Goal: Task Accomplishment & Management: Manage account settings

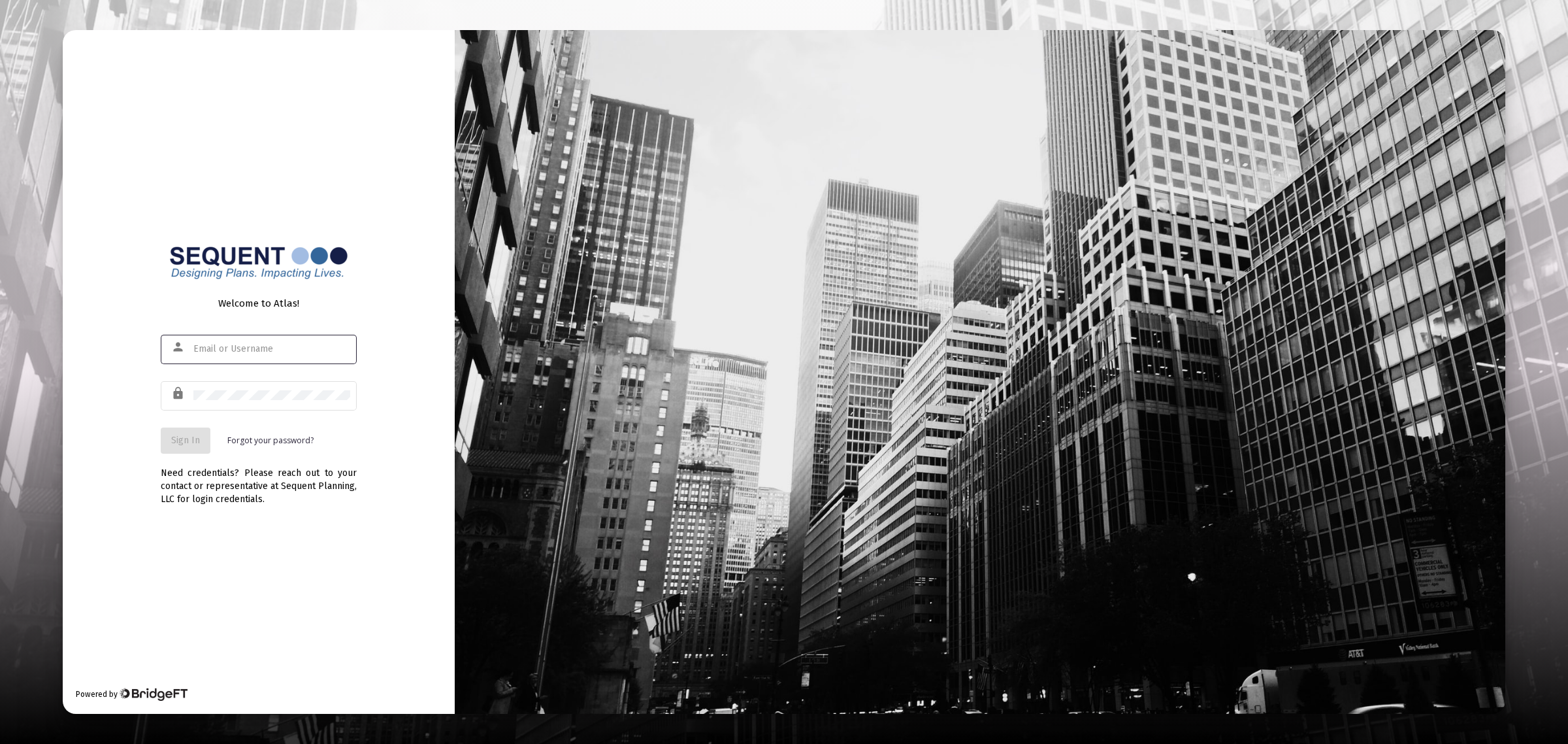
type input "[EMAIL_ADDRESS][DOMAIN_NAME]"
click at [161, 456] on div "Need credentials? Please reach out to your contact or representative at Sequent…" at bounding box center [258, 480] width 196 height 53
click at [190, 440] on span "Sign In" at bounding box center [185, 439] width 29 height 11
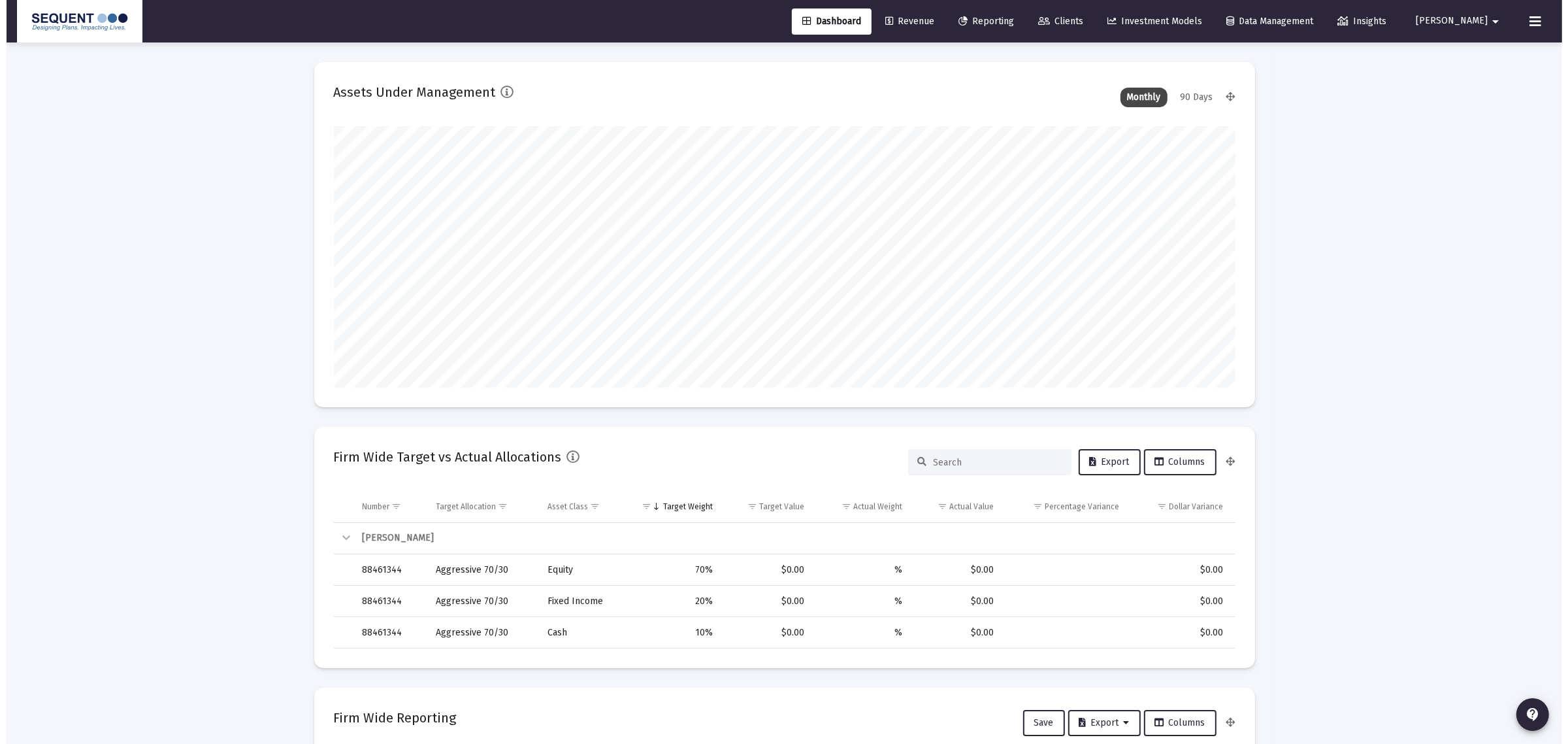
scroll to position [261, 486]
click at [1524, 23] on icon at bounding box center [1528, 22] width 12 height 16
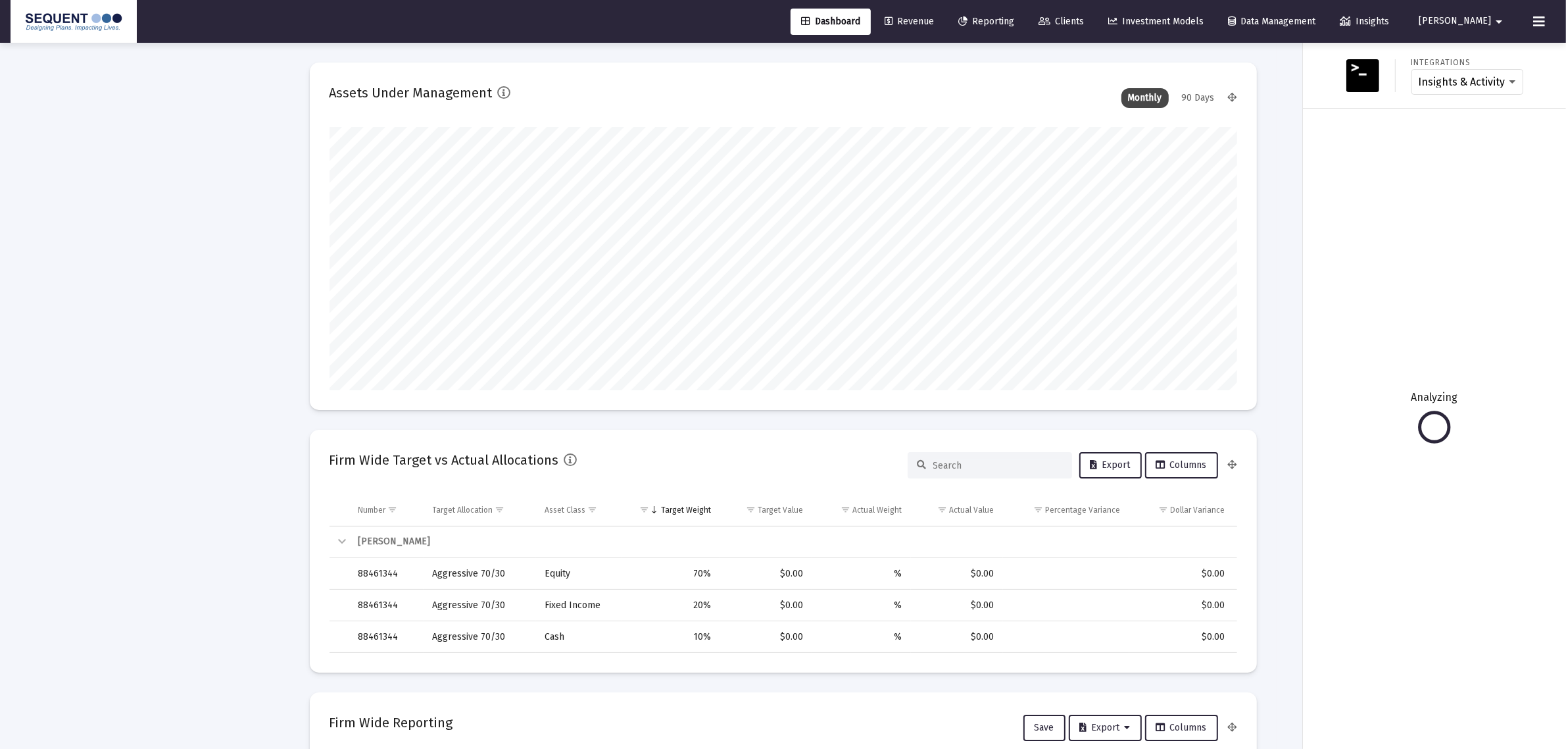
click at [1320, 97] on div "Integrations Insights & Activity Wealthbox" at bounding box center [1434, 75] width 253 height 44
click at [1014, 18] on span "Reporting" at bounding box center [986, 21] width 56 height 11
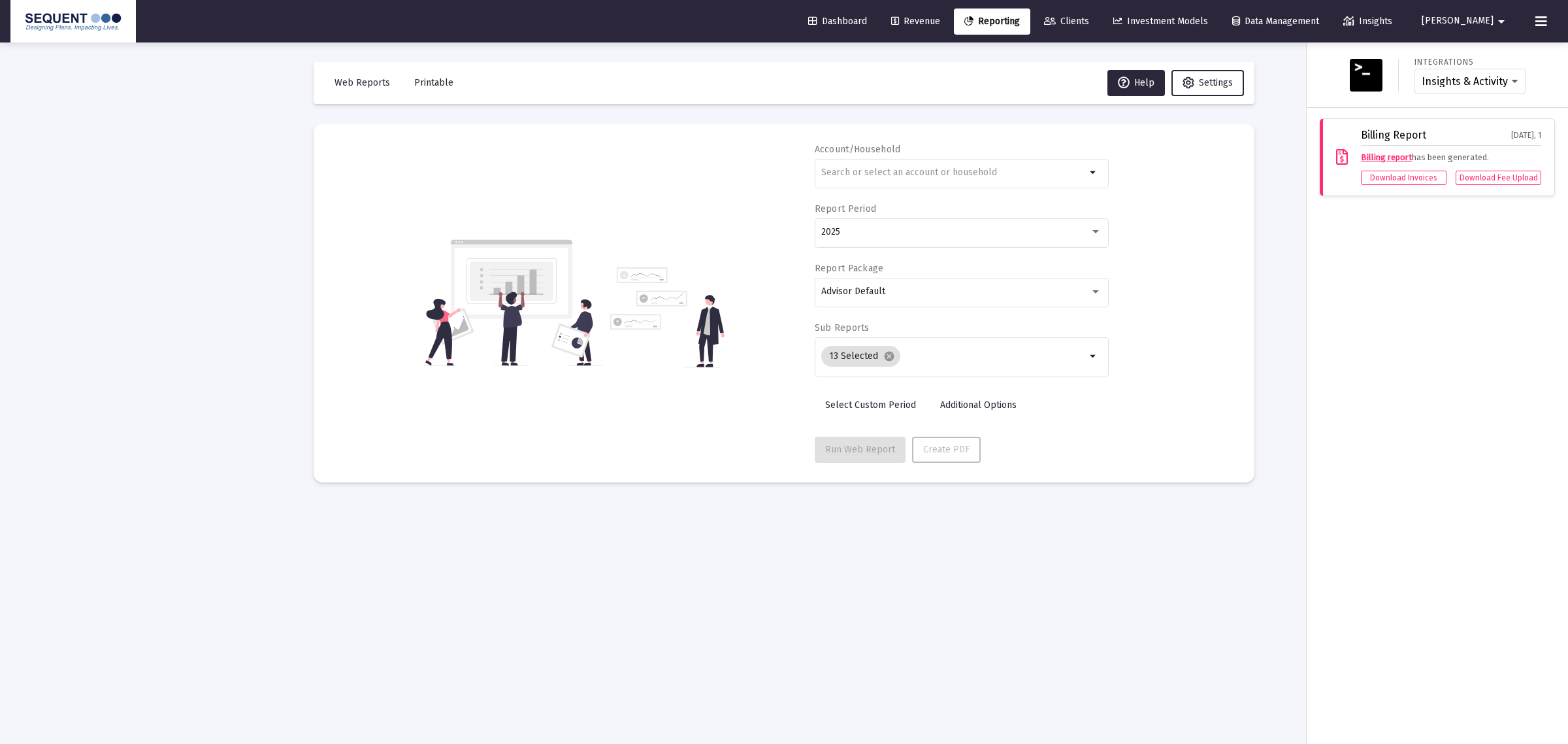
click at [1089, 25] on span "Clients" at bounding box center [1066, 21] width 45 height 11
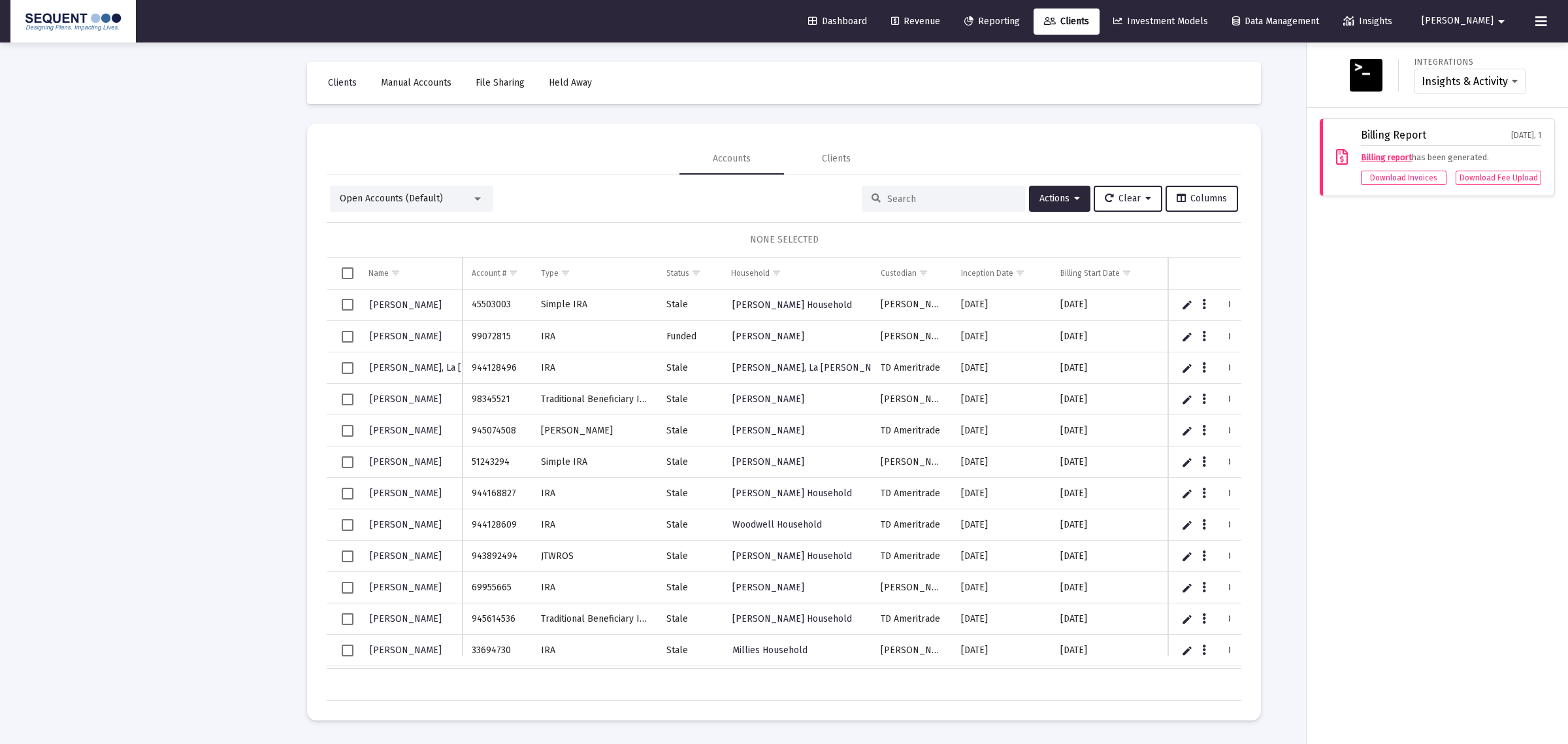
click at [1294, 268] on div at bounding box center [784, 372] width 1568 height 744
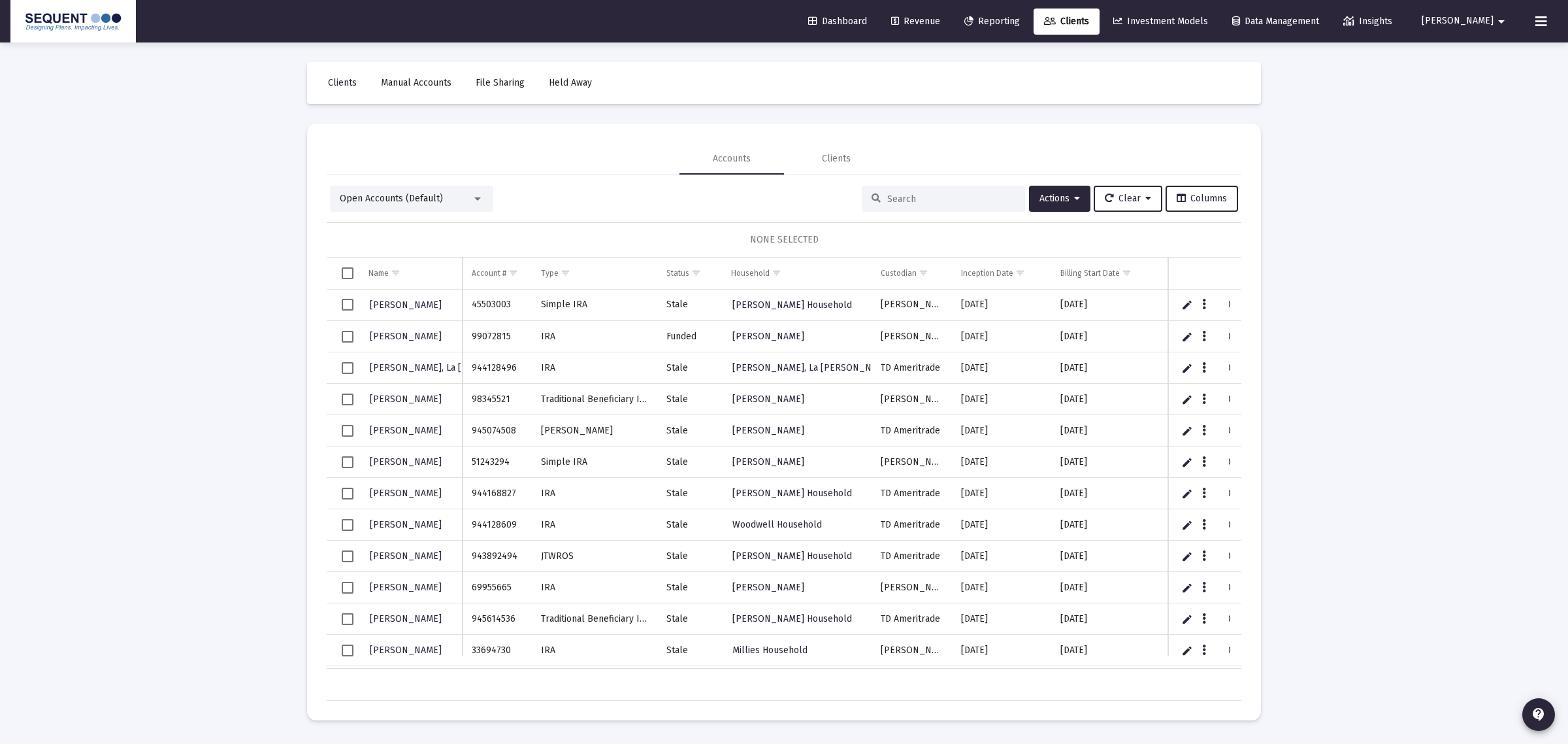
drag, startPoint x: 822, startPoint y: 662, endPoint x: 644, endPoint y: 631, distance: 180.7
click at [644, 631] on div "[PERSON_NAME] 45503003 Simple IRA [PERSON_NAME] [PERSON_NAME] [DATE] [DATE] $0.…" at bounding box center [784, 479] width 915 height 379
click at [1047, 197] on span "Actions" at bounding box center [1060, 198] width 41 height 11
click at [1187, 293] on button "Export All Rows" at bounding box center [1205, 296] width 88 height 32
click at [1056, 194] on span "Actions" at bounding box center [1060, 198] width 41 height 11
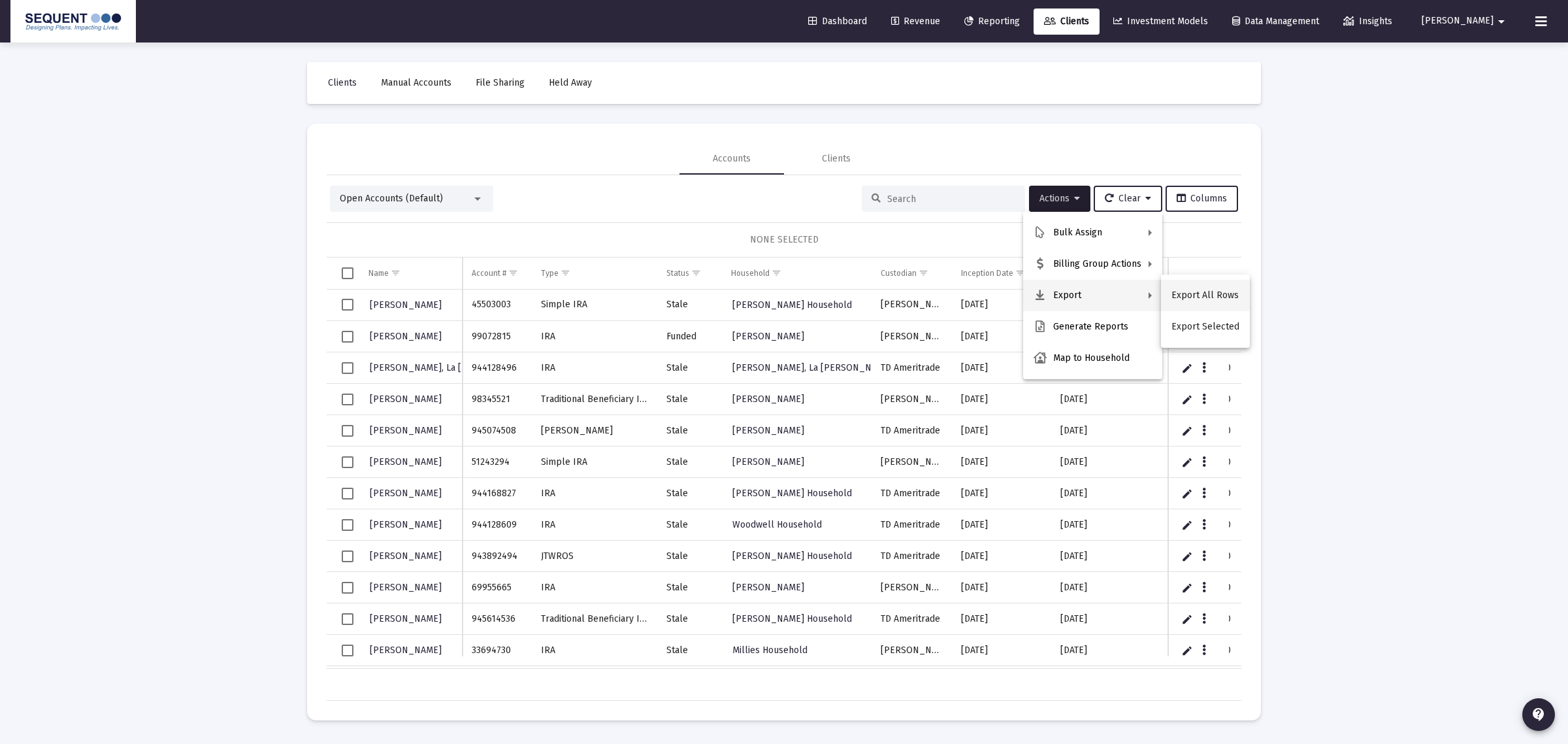
click at [1204, 288] on button "Export All Rows" at bounding box center [1205, 296] width 88 height 32
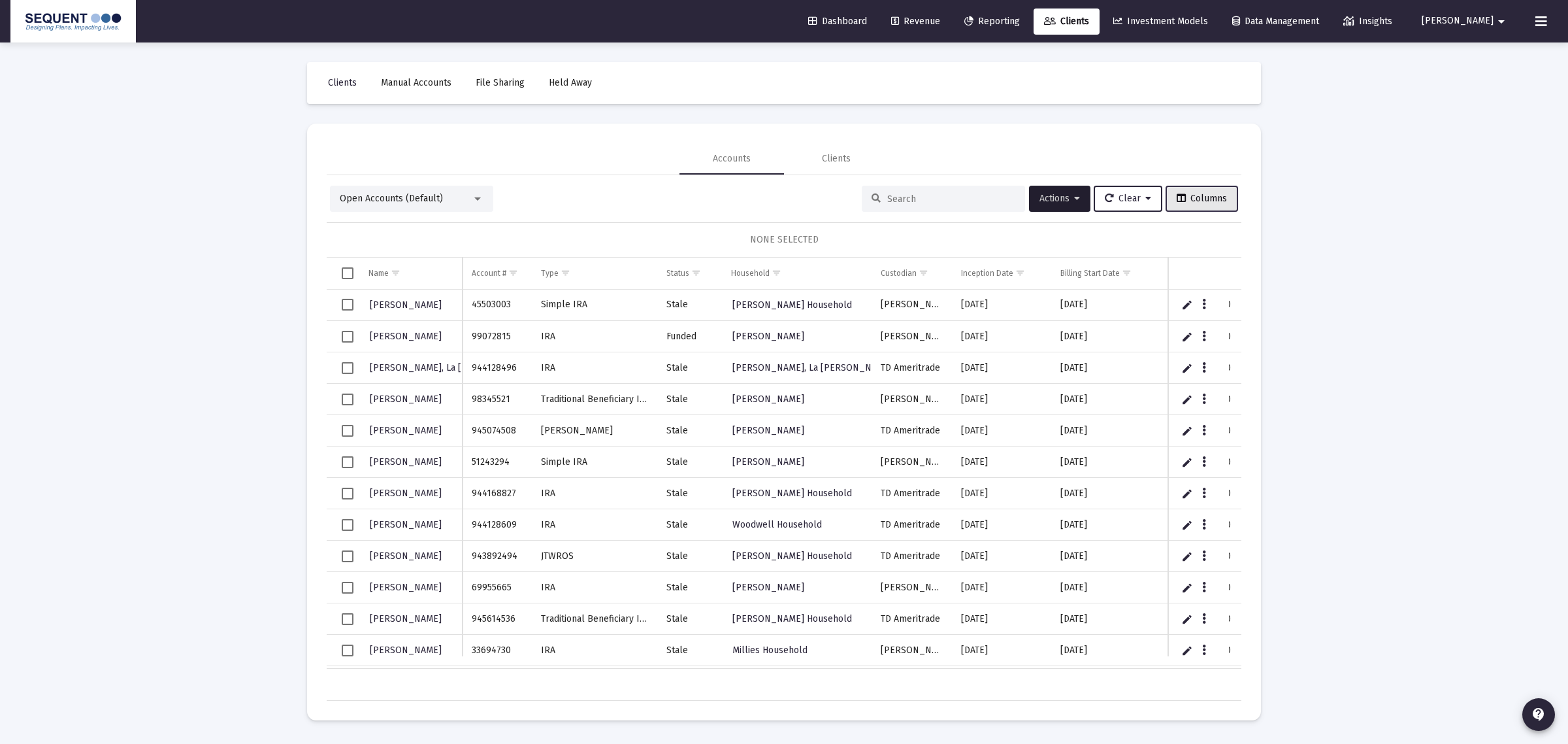
click at [1210, 200] on span "Columns" at bounding box center [1202, 198] width 51 height 11
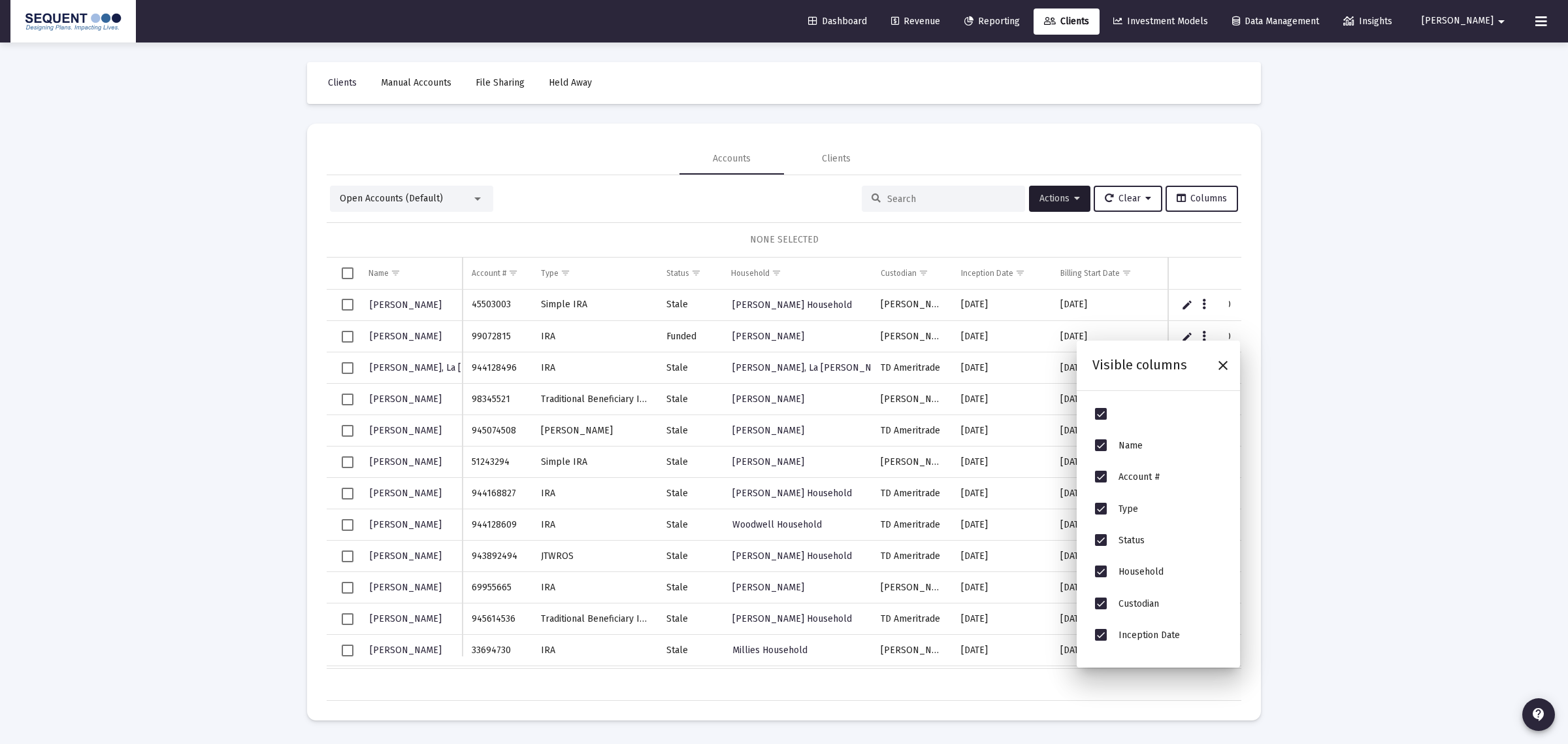
click at [1444, 422] on div "Loading... Clients Manual Accounts File Sharing Held Away Accounts Clients Open…" at bounding box center [784, 372] width 1568 height 744
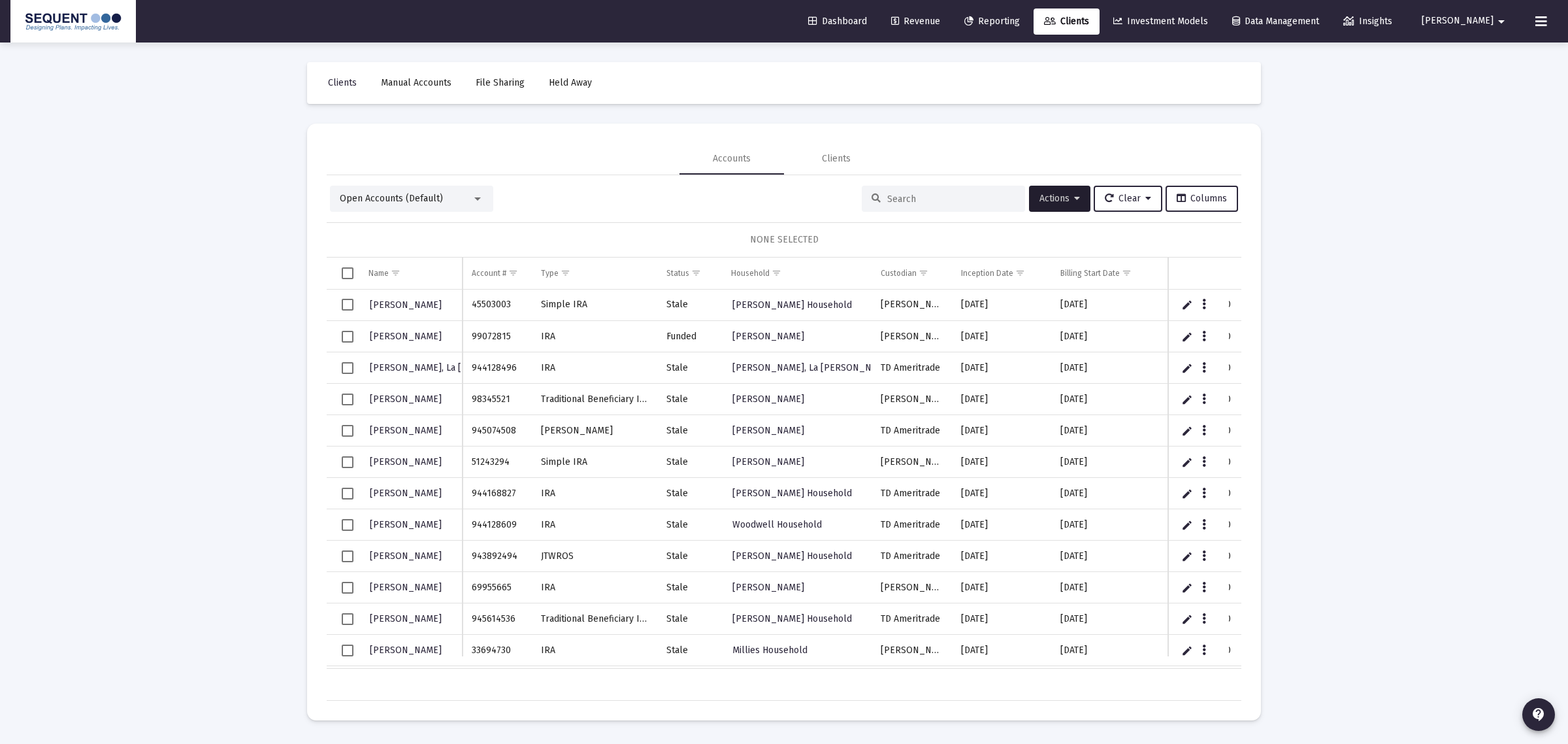
click at [35, 361] on div "Loading... Clients Manual Accounts File Sharing Held Away Accounts Clients Open…" at bounding box center [784, 372] width 1568 height 744
